Goal: Answer question/provide support: Share knowledge or assist other users

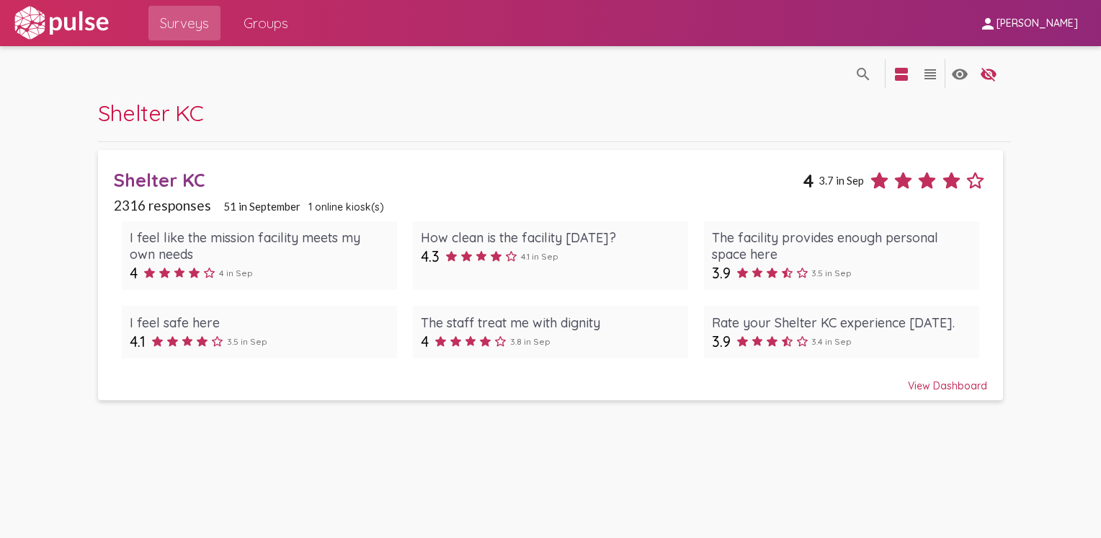
click at [933, 382] on div "View Dashboard" at bounding box center [550, 379] width 873 height 26
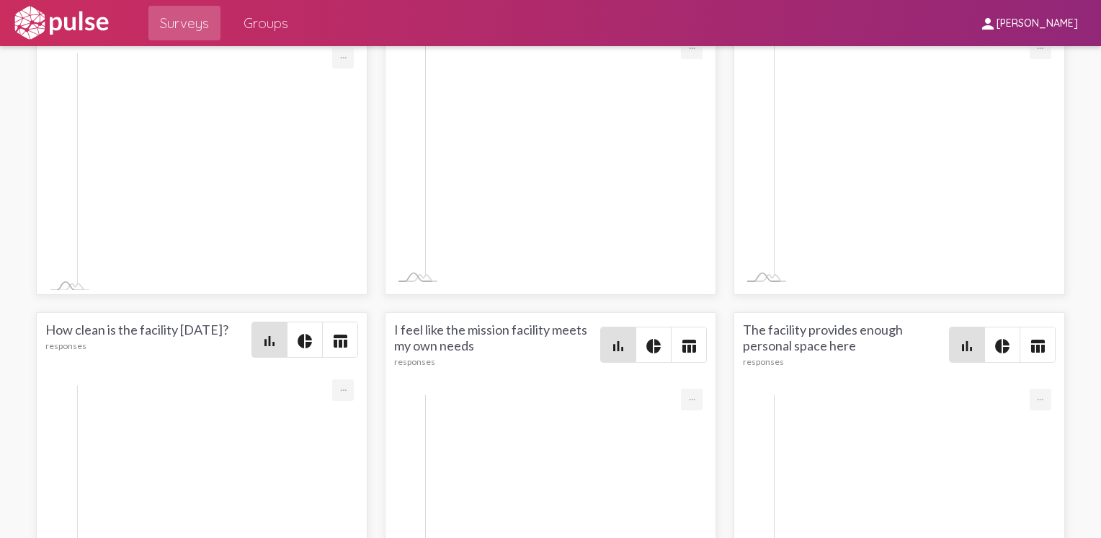
scroll to position [2274, 0]
drag, startPoint x: 963, startPoint y: 409, endPoint x: 94, endPoint y: 372, distance: 869.2
drag, startPoint x: 94, startPoint y: 372, endPoint x: 127, endPoint y: 390, distance: 37.1
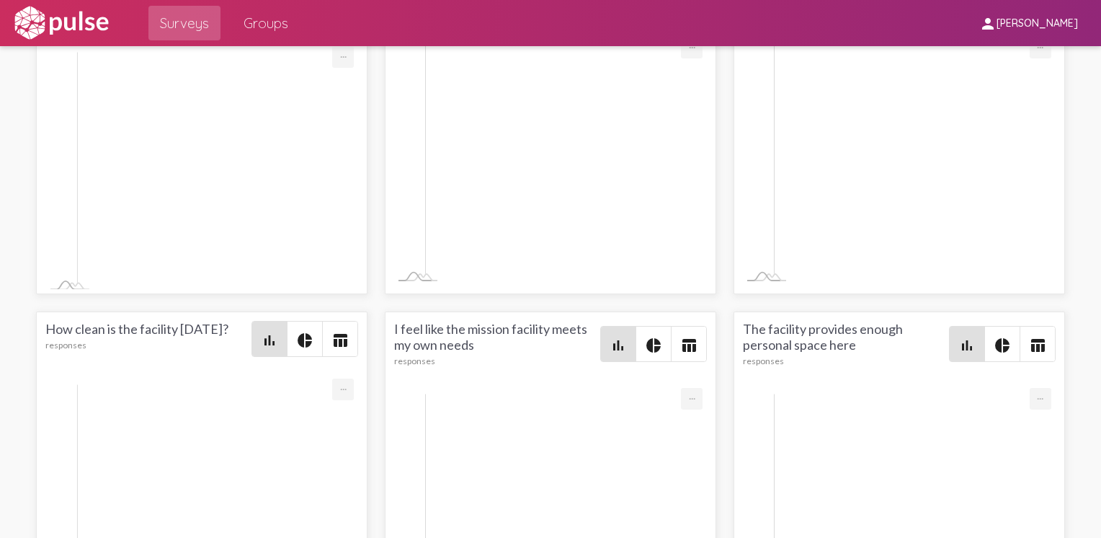
copy div "😨 Someone threatened to kill me this morning. When I got back he was in the she…"
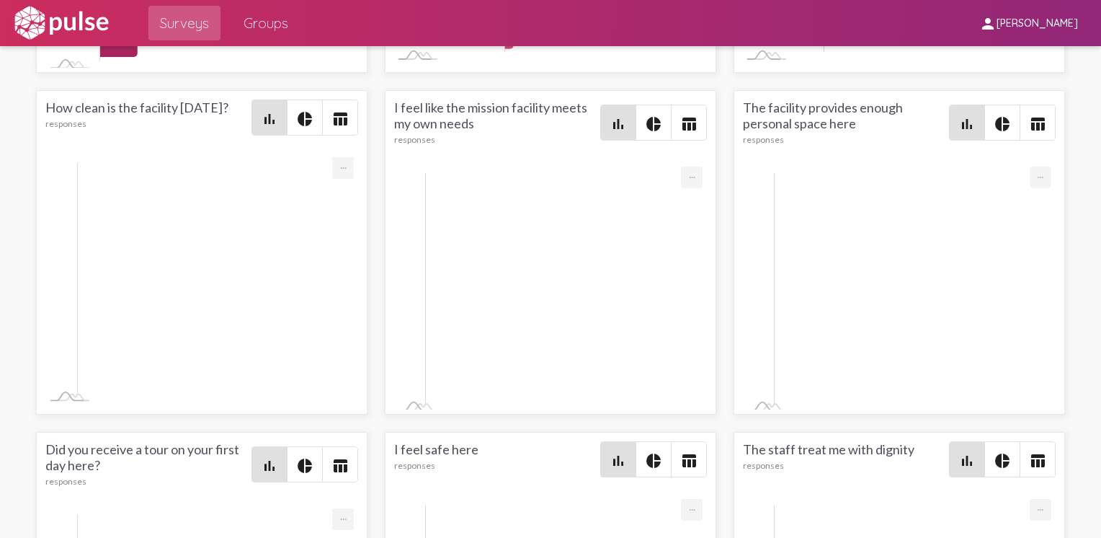
scroll to position [2505, 0]
